Goal: Task Accomplishment & Management: Manage account settings

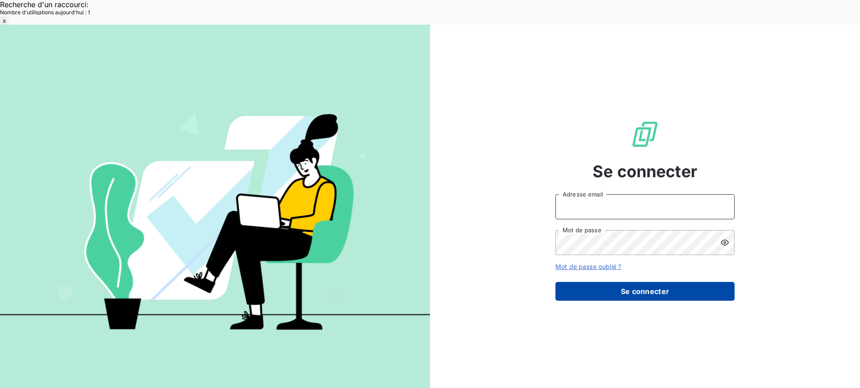
type input "[EMAIL_ADDRESS][DOMAIN_NAME]"
click at [652, 282] on button "Se connecter" at bounding box center [644, 291] width 179 height 19
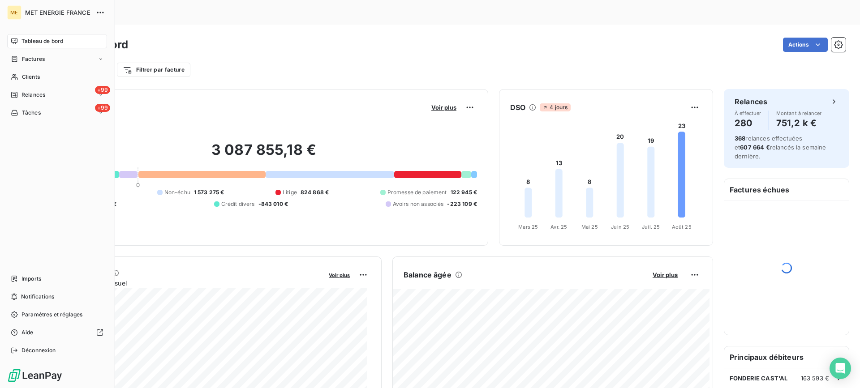
click at [31, 39] on span "Tableau de bord" at bounding box center [42, 41] width 42 height 8
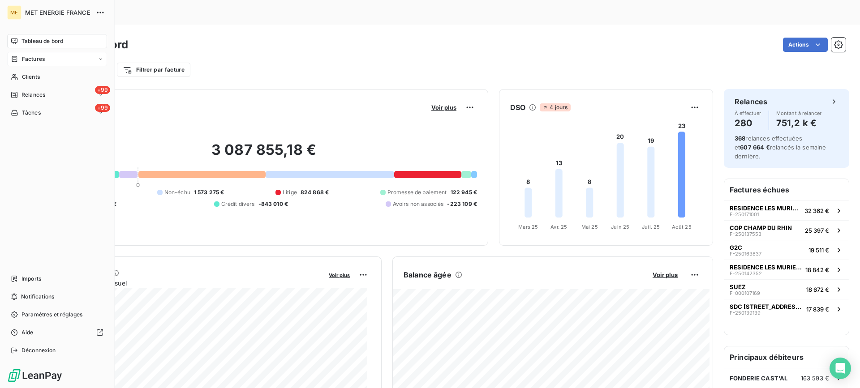
click at [36, 59] on span "Factures" at bounding box center [33, 59] width 23 height 8
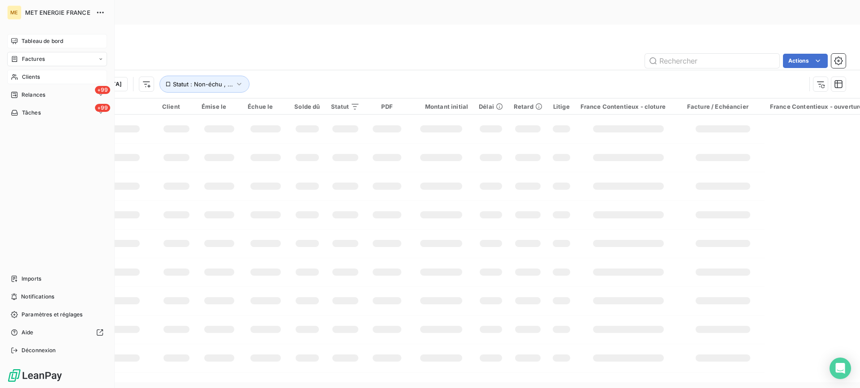
click at [33, 76] on span "Clients" at bounding box center [31, 77] width 18 height 8
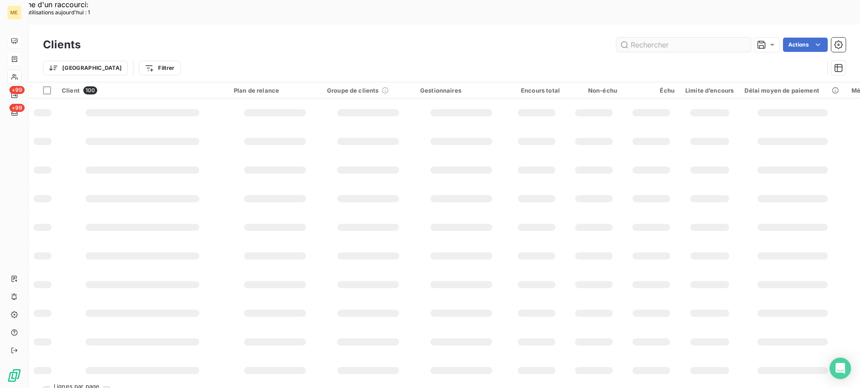
click at [656, 38] on input "text" at bounding box center [683, 45] width 134 height 14
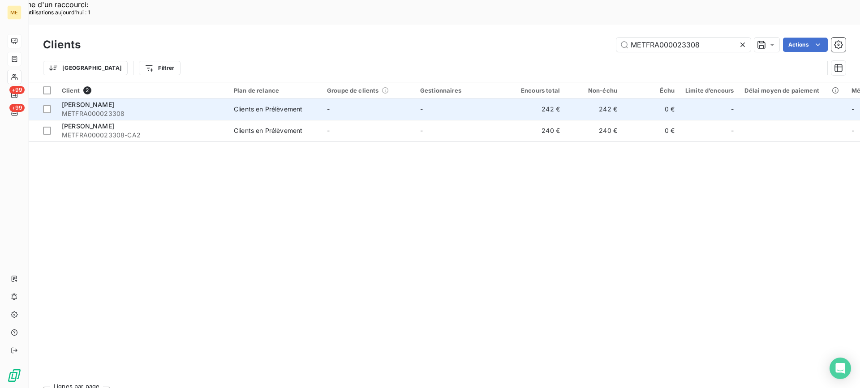
type input "METFRA000023308"
click at [243, 105] on div "Clients en Prélèvement" at bounding box center [268, 109] width 69 height 9
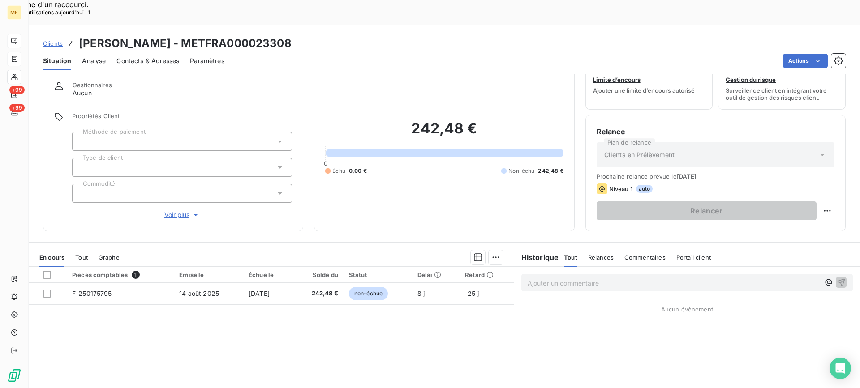
scroll to position [45, 0]
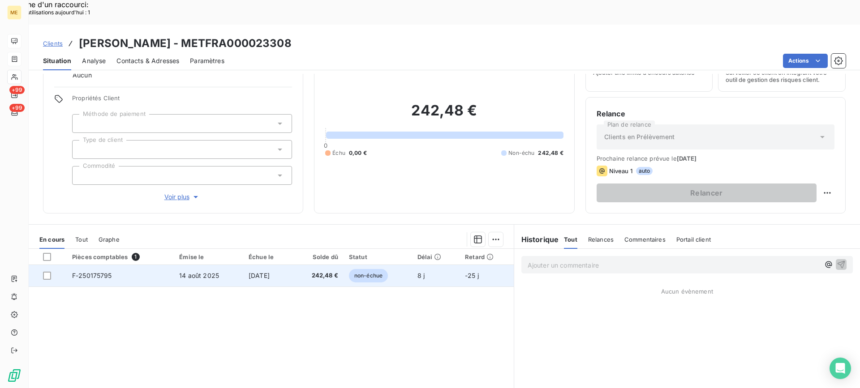
click at [105, 265] on td "F-250175795" at bounding box center [120, 275] width 107 height 21
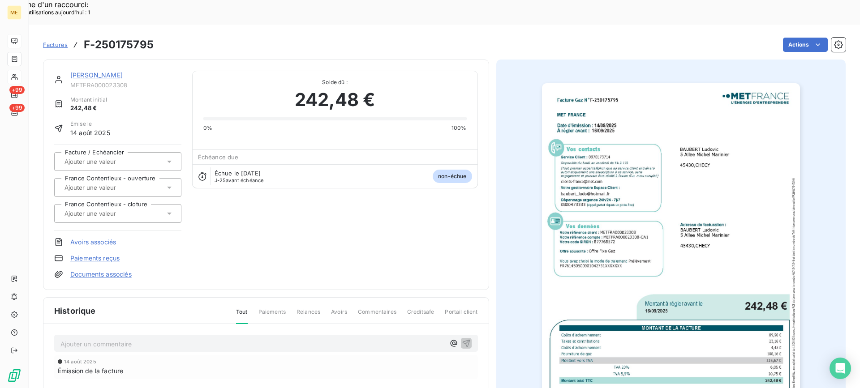
click at [629, 240] on img "button" at bounding box center [671, 265] width 258 height 364
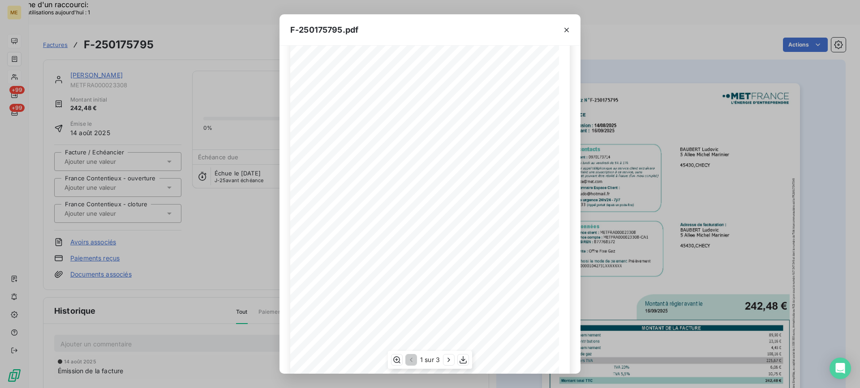
scroll to position [45, 0]
click at [463, 360] on icon "button" at bounding box center [462, 360] width 7 height 8
